Goal: Task Accomplishment & Management: Use online tool/utility

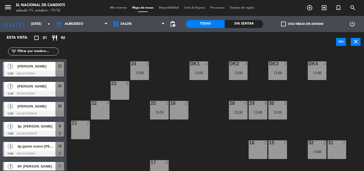
click at [121, 8] on span "Mis reservas" at bounding box center [118, 7] width 22 height 3
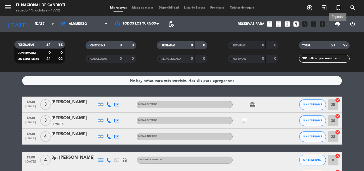
click at [337, 22] on span "print" at bounding box center [337, 24] width 6 height 6
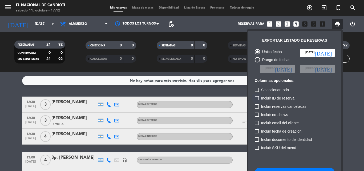
click at [259, 97] on div at bounding box center [257, 98] width 4 height 4
click at [257, 100] on input "Incluir ID de reserva" at bounding box center [257, 100] width 0 height 0
checkbox input "true"
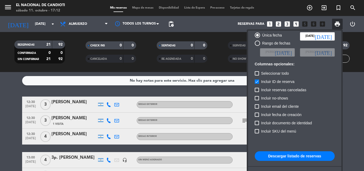
scroll to position [33, 0]
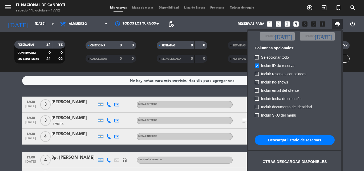
click at [289, 138] on button "Descargar listado de reservas" at bounding box center [295, 140] width 80 height 10
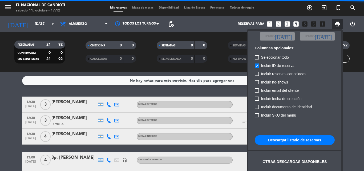
click at [285, 139] on button "Descargar listado de reservas" at bounding box center [295, 140] width 80 height 10
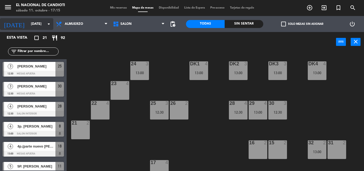
click at [47, 26] on icon "arrow_drop_down" at bounding box center [49, 24] width 6 height 6
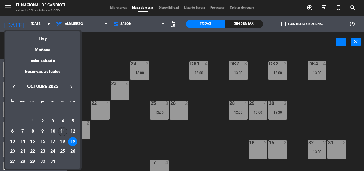
click at [62, 131] on div "11" at bounding box center [62, 131] width 9 height 9
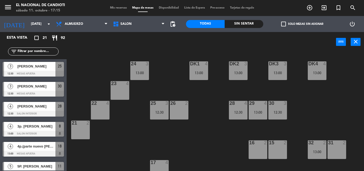
type input "[DATE]"
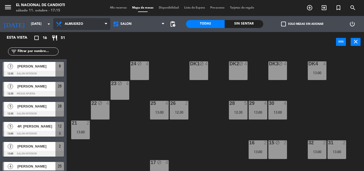
click at [82, 25] on span "Almuerzo" at bounding box center [74, 24] width 18 height 4
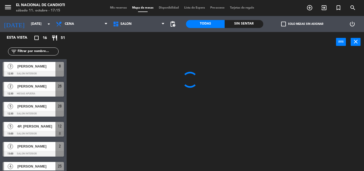
click at [75, 46] on ng-component "menu El Nacional [PERSON_NAME] [DATE] 11. octubre - 17:15 Mis reservas Mapa de …" at bounding box center [182, 85] width 364 height 171
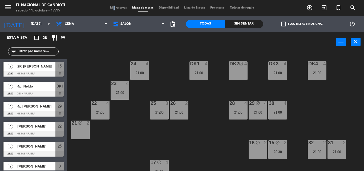
click at [110, 9] on span "Mis reservas" at bounding box center [118, 7] width 22 height 3
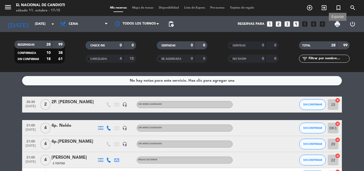
click at [338, 25] on span "print" at bounding box center [337, 24] width 6 height 6
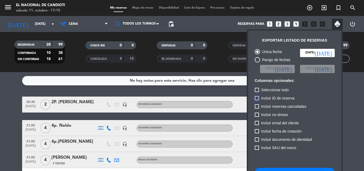
click at [260, 98] on label "Incluir ID de reserva" at bounding box center [275, 98] width 40 height 6
click at [257, 100] on input "Incluir ID de reserva" at bounding box center [257, 100] width 0 height 0
checkbox input "true"
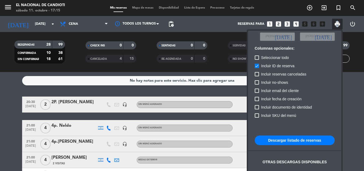
scroll to position [33, 0]
click at [290, 138] on button "Descargar listado de reservas" at bounding box center [295, 140] width 80 height 10
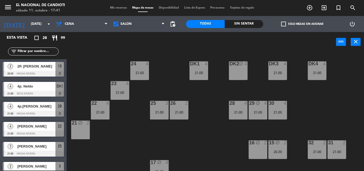
drag, startPoint x: 227, startPoint y: 2, endPoint x: 166, endPoint y: 72, distance: 92.4
click at [166, 72] on div "24 4 21:00 DK1 4 21:00 DK2 block 4 DK3 4 21:00 DK4 4 21:00 23 4 21:00 28 4 21:0…" at bounding box center [217, 111] width 294 height 119
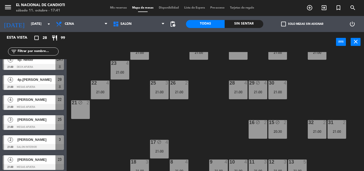
scroll to position [33, 0]
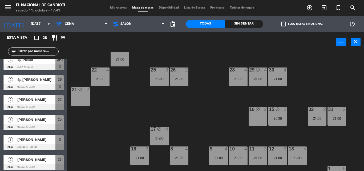
click at [312, 136] on div "24 4 21:00 DK1 4 21:00 DK2 block 4 DK3 4 21:00 DK4 4 21:00 23 4 21:00 28 4 21:0…" at bounding box center [217, 111] width 294 height 119
click at [321, 116] on div "21:00" at bounding box center [317, 118] width 19 height 4
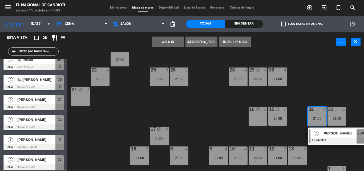
click at [317, 120] on div "21:00" at bounding box center [317, 119] width 19 height 4
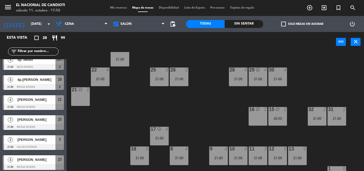
click at [190, 94] on div "24 4 21:00 DK1 4 21:00 DK2 block 4 DK3 4 21:00 DK4 4 21:00 23 4 21:00 28 4 21:0…" at bounding box center [217, 111] width 294 height 119
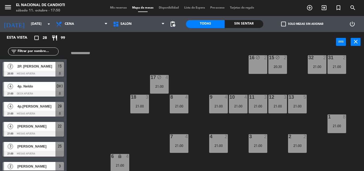
scroll to position [87, 0]
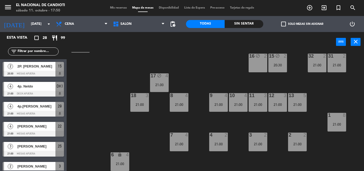
drag, startPoint x: 344, startPoint y: 122, endPoint x: 341, endPoint y: 124, distance: 3.5
click at [345, 122] on div "21:00" at bounding box center [337, 124] width 19 height 4
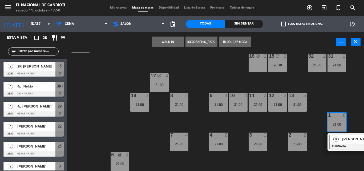
drag, startPoint x: 341, startPoint y: 124, endPoint x: 335, endPoint y: 126, distance: 6.2
click at [341, 124] on div "21:00" at bounding box center [337, 124] width 19 height 4
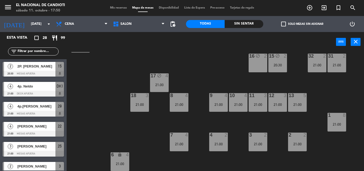
click at [301, 139] on div "2 2 21:00" at bounding box center [297, 142] width 19 height 19
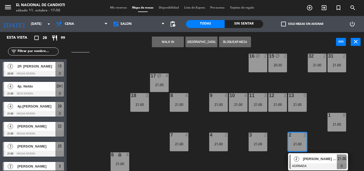
click at [301, 139] on div "2 2 21:00" at bounding box center [297, 142] width 19 height 19
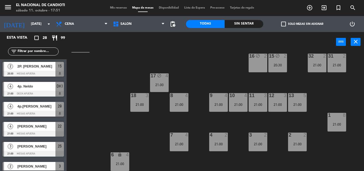
click at [297, 102] on div "13 5 21:00" at bounding box center [297, 102] width 19 height 19
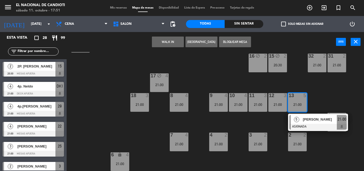
click at [296, 104] on div "21:00" at bounding box center [297, 105] width 19 height 4
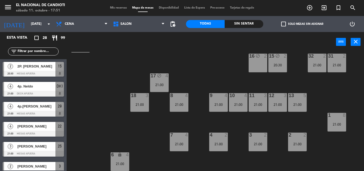
click at [282, 103] on div "21:00" at bounding box center [278, 105] width 19 height 4
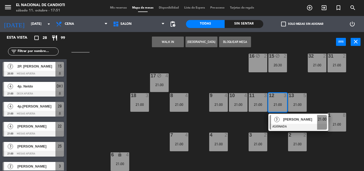
click at [281, 102] on div "12 3 21:00" at bounding box center [278, 102] width 19 height 19
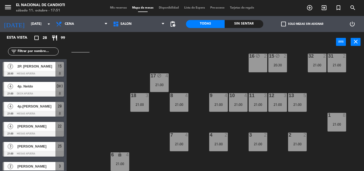
click at [256, 102] on div "11 3 21:00" at bounding box center [258, 102] width 19 height 19
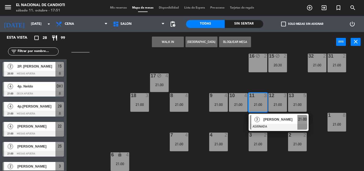
click at [260, 100] on div "11 3 21:00" at bounding box center [258, 102] width 19 height 19
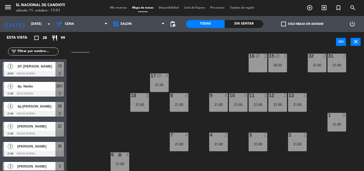
click at [234, 100] on div "10 4 21:00" at bounding box center [238, 102] width 19 height 19
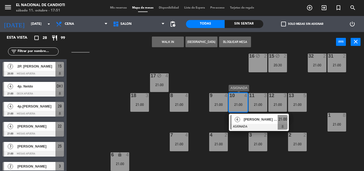
click at [242, 101] on div "10 4 21:00" at bounding box center [238, 102] width 19 height 19
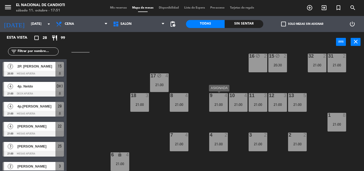
click at [219, 100] on div "9 4 21:00" at bounding box center [218, 102] width 19 height 19
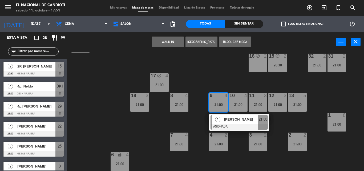
click at [216, 99] on div "9 4 21:00" at bounding box center [218, 102] width 19 height 19
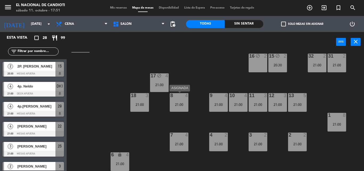
click at [171, 98] on div "8" at bounding box center [170, 95] width 0 height 5
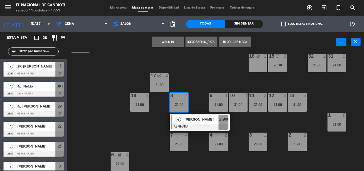
click at [171, 97] on div "8" at bounding box center [170, 95] width 0 height 5
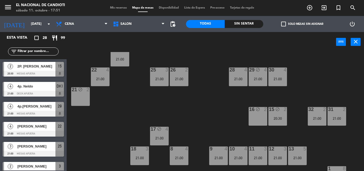
scroll to position [7, 0]
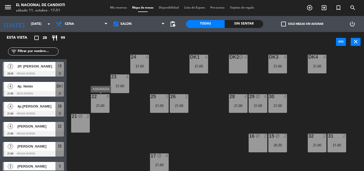
click at [94, 100] on div "22 4 21:00" at bounding box center [100, 103] width 19 height 19
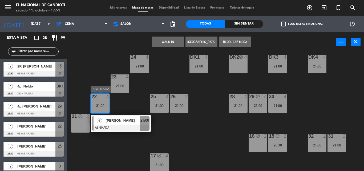
click at [106, 105] on div "21:00" at bounding box center [100, 106] width 19 height 4
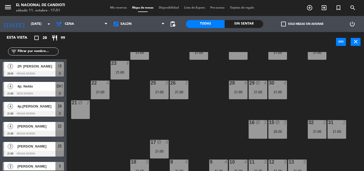
scroll to position [33, 0]
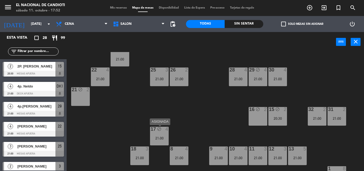
click at [163, 134] on div "17 block 4 21:00" at bounding box center [159, 136] width 19 height 19
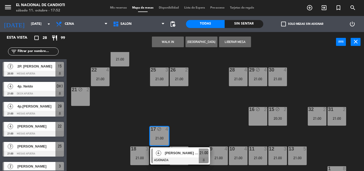
click at [160, 131] on icon "block" at bounding box center [159, 129] width 5 height 5
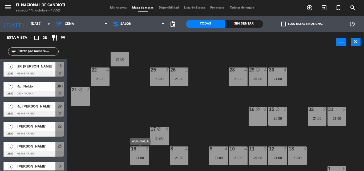
click at [139, 155] on div "18 3 21:00" at bounding box center [139, 155] width 19 height 19
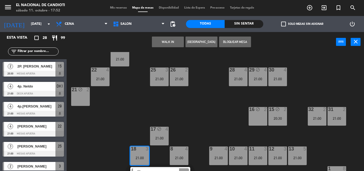
scroll to position [87, 0]
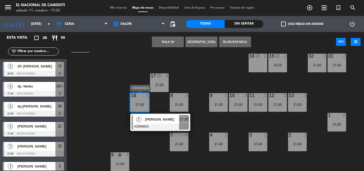
click at [138, 99] on div "18 3 21:00" at bounding box center [139, 102] width 19 height 19
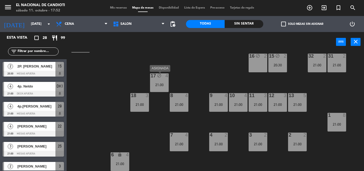
click at [163, 84] on div "21:00" at bounding box center [159, 85] width 19 height 4
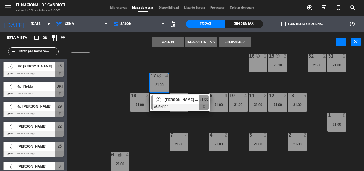
click at [161, 83] on div "21:00" at bounding box center [159, 85] width 19 height 4
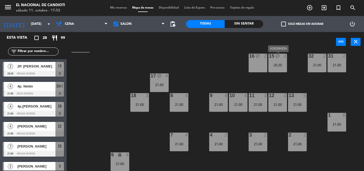
click at [284, 63] on div "20:30" at bounding box center [278, 65] width 19 height 4
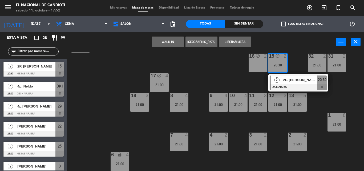
click at [284, 63] on div "20:30" at bounding box center [278, 65] width 19 height 4
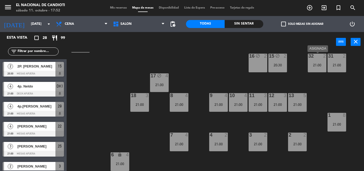
click at [313, 59] on div "32 2" at bounding box center [317, 56] width 19 height 5
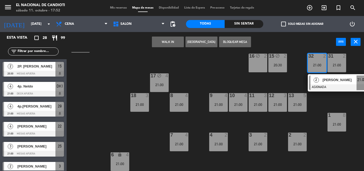
click at [313, 59] on div "32 2" at bounding box center [317, 56] width 19 height 5
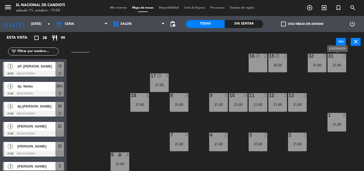
click at [332, 59] on div "31 2 21:00" at bounding box center [337, 63] width 19 height 19
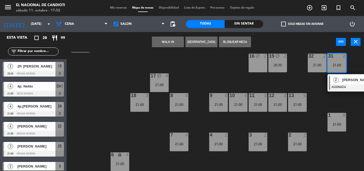
drag, startPoint x: 332, startPoint y: 59, endPoint x: 337, endPoint y: 63, distance: 6.2
click at [333, 60] on div "31 2 21:00" at bounding box center [337, 63] width 19 height 19
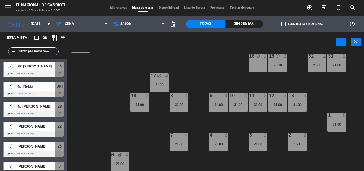
click at [318, 63] on div "21:00" at bounding box center [317, 65] width 19 height 4
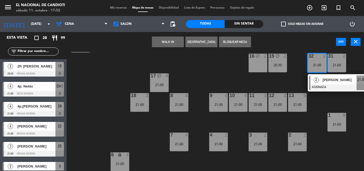
click at [317, 63] on div "21:00" at bounding box center [317, 65] width 19 height 4
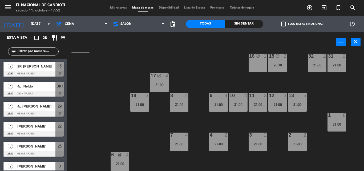
click at [276, 58] on icon "block" at bounding box center [278, 56] width 5 height 5
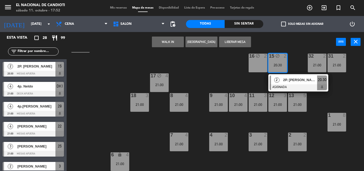
click at [276, 58] on icon "block" at bounding box center [278, 56] width 5 height 5
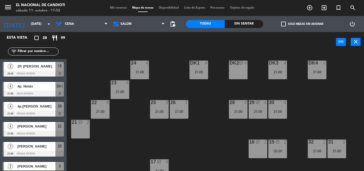
scroll to position [0, 0]
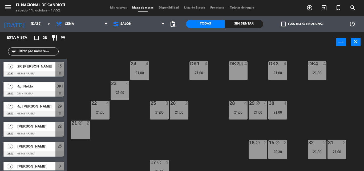
click at [280, 100] on div "24 4 21:00 DK1 4 21:00 DK2 block 4 DK3 4 21:00 DK4 4 21:00 23 4 21:00 28 4 21:0…" at bounding box center [217, 111] width 294 height 119
click at [277, 107] on div "30 4 21:00" at bounding box center [278, 110] width 19 height 19
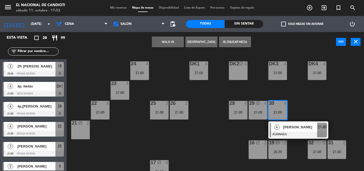
click at [277, 107] on div "30 4 21:00" at bounding box center [278, 110] width 19 height 19
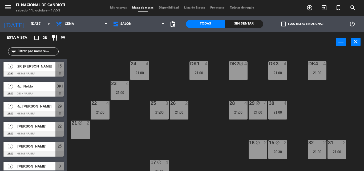
click at [262, 109] on div "29 block 4 21:00" at bounding box center [258, 110] width 19 height 19
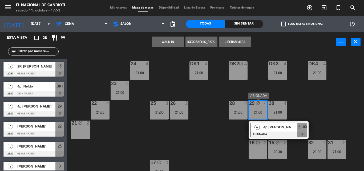
click at [262, 108] on div "29 block 4 21:00" at bounding box center [258, 110] width 19 height 19
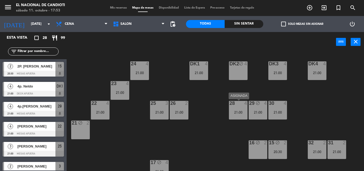
click at [242, 112] on div "21:00" at bounding box center [238, 112] width 19 height 4
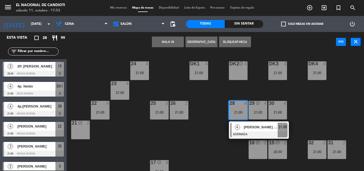
click at [242, 112] on div "21:00" at bounding box center [238, 112] width 19 height 4
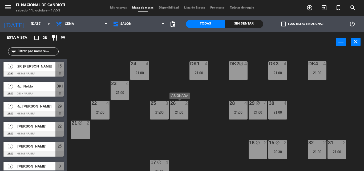
click at [185, 108] on div "26 2 21:00" at bounding box center [179, 110] width 19 height 19
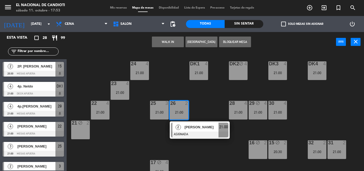
click at [185, 107] on div "26 2 21:00" at bounding box center [179, 110] width 19 height 19
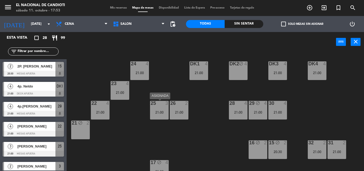
click at [151, 103] on div "25" at bounding box center [151, 103] width 0 height 5
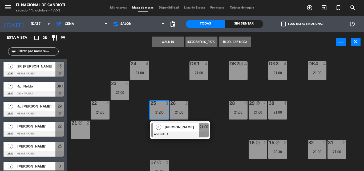
click at [169, 91] on div "24 4 21:00 DK1 4 21:00 DK2 block 4 DK3 4 21:00 DK4 4 21:00 23 4 21:00 28 4 21:0…" at bounding box center [217, 111] width 294 height 119
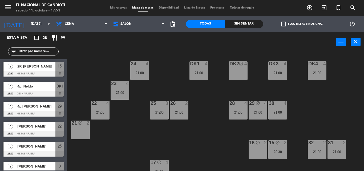
click at [139, 69] on div "24 4 21:00" at bounding box center [139, 70] width 19 height 19
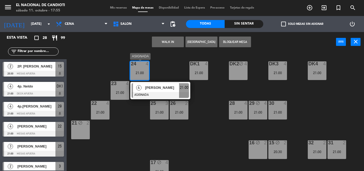
click at [143, 73] on div "21:00" at bounding box center [139, 73] width 19 height 4
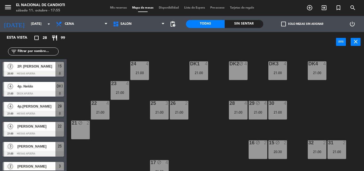
drag, startPoint x: 143, startPoint y: 72, endPoint x: 132, endPoint y: 123, distance: 52.2
click at [139, 90] on div "24 4 21:00 DK1 4 21:00 DK2 block 4 DK3 4 21:00 DK4 4 21:00 23 4 21:00 28 4 21:0…" at bounding box center [217, 111] width 294 height 119
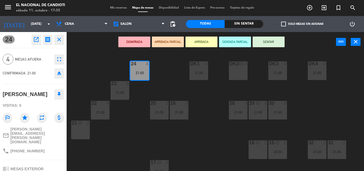
click at [137, 71] on div "21:00" at bounding box center [139, 73] width 19 height 4
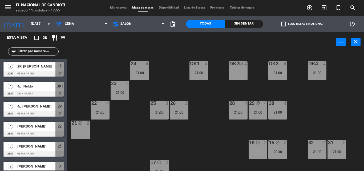
click at [120, 89] on div "23 4 21:00" at bounding box center [120, 90] width 19 height 19
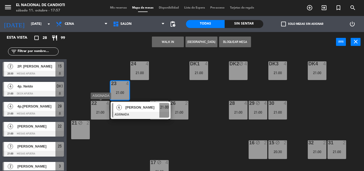
click at [97, 105] on div at bounding box center [100, 103] width 9 height 5
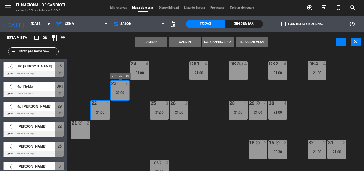
click at [128, 85] on div "4" at bounding box center [127, 83] width 3 height 5
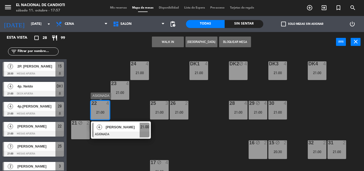
click at [100, 104] on div at bounding box center [100, 103] width 9 height 5
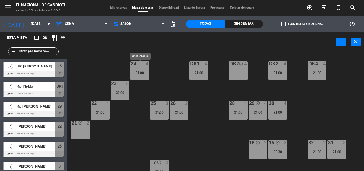
click at [142, 76] on div "24 4 21:00" at bounding box center [139, 70] width 19 height 19
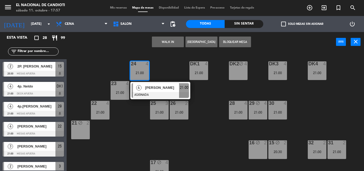
click at [142, 76] on div "24 4 21:00" at bounding box center [139, 70] width 19 height 19
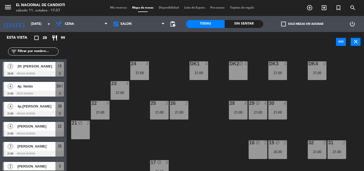
click at [142, 76] on div "24 4 21:00" at bounding box center [139, 70] width 19 height 19
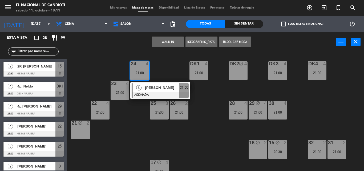
click at [195, 134] on div "24 4 21:00 4 [PERSON_NAME] ASIGNADA 21:00 DK1 4 21:00 DK2 block 4 DK3 4 21:00 D…" at bounding box center [217, 111] width 294 height 119
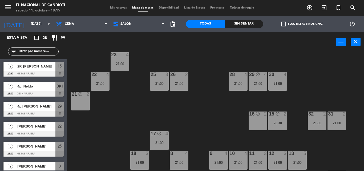
scroll to position [27, 0]
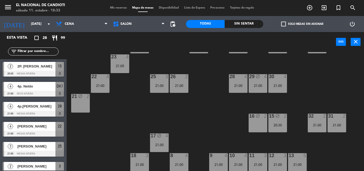
click at [123, 107] on div "24 4 21:00 DK1 4 21:00 DK2 block 4 DK3 4 21:00 DK4 4 21:00 23 4 21:00 28 4 21:0…" at bounding box center [217, 111] width 294 height 119
click at [51, 25] on icon "arrow_drop_down" at bounding box center [49, 24] width 6 height 6
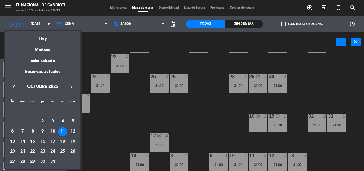
click at [74, 131] on div "12" at bounding box center [72, 131] width 9 height 9
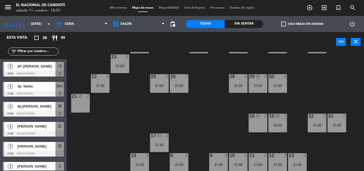
type input "[DATE]"
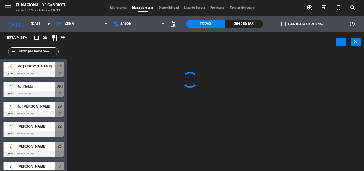
scroll to position [0, 0]
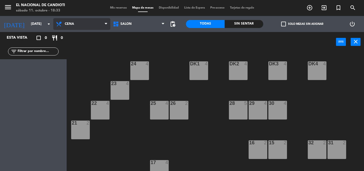
click at [99, 27] on span "Cena" at bounding box center [81, 24] width 57 height 12
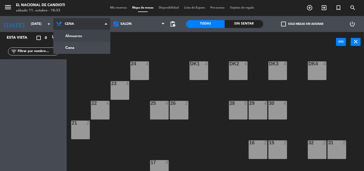
click at [96, 34] on ng-component "menu El Nacional [PERSON_NAME] [DATE] 11. octubre - 18:33 Mis reservas Mapa de …" at bounding box center [182, 85] width 364 height 171
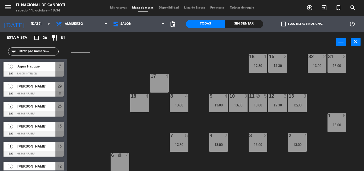
scroll to position [87, 0]
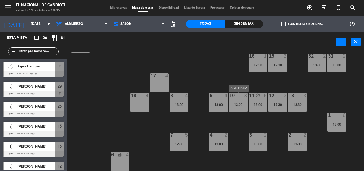
click at [239, 103] on div "13:00" at bounding box center [238, 105] width 19 height 4
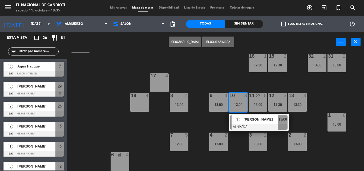
click at [239, 103] on div "13:00" at bounding box center [238, 105] width 19 height 4
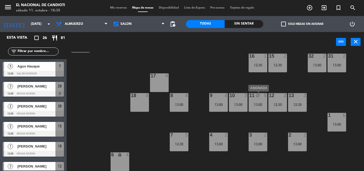
click at [252, 101] on div "11 block 5 13:00" at bounding box center [258, 102] width 19 height 19
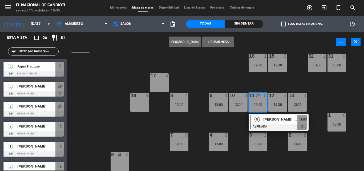
click at [252, 101] on div "11 block 5 13:00" at bounding box center [258, 102] width 19 height 19
